Goal: Find specific page/section: Find specific page/section

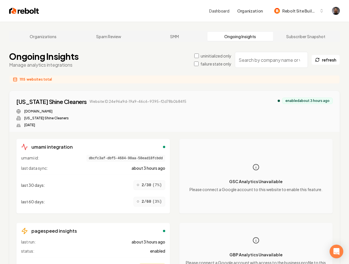
click at [261, 60] on input "search" at bounding box center [271, 60] width 73 height 16
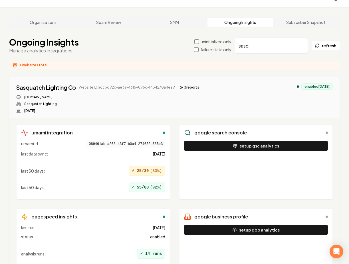
scroll to position [21, 0]
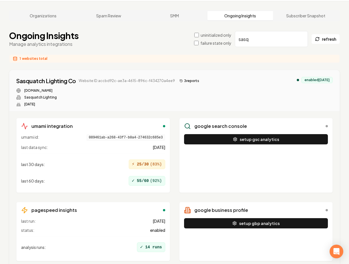
type input "sasq"
click at [180, 82] on button "3 report s" at bounding box center [189, 81] width 24 height 7
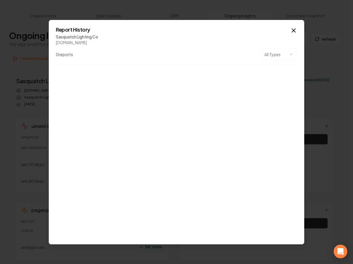
click at [279, 59] on body "Dashboard Organization Rebolt Site Builder Organizations Spam Review SMM Ongoin…" at bounding box center [174, 111] width 349 height 264
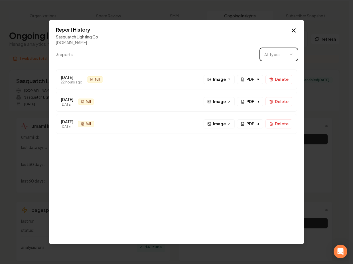
click at [226, 46] on body "Dashboard Organization Rebolt Site Builder Organizations Spam Review SMM Ongoin…" at bounding box center [174, 111] width 349 height 264
click at [100, 80] on span "full" at bounding box center [97, 79] width 5 height 5
click at [246, 78] on link "PDF" at bounding box center [250, 79] width 26 height 9
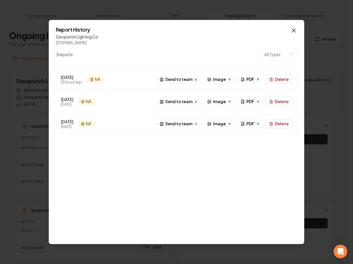
click at [295, 32] on icon "button" at bounding box center [293, 30] width 3 height 3
